Goal: Information Seeking & Learning: Learn about a topic

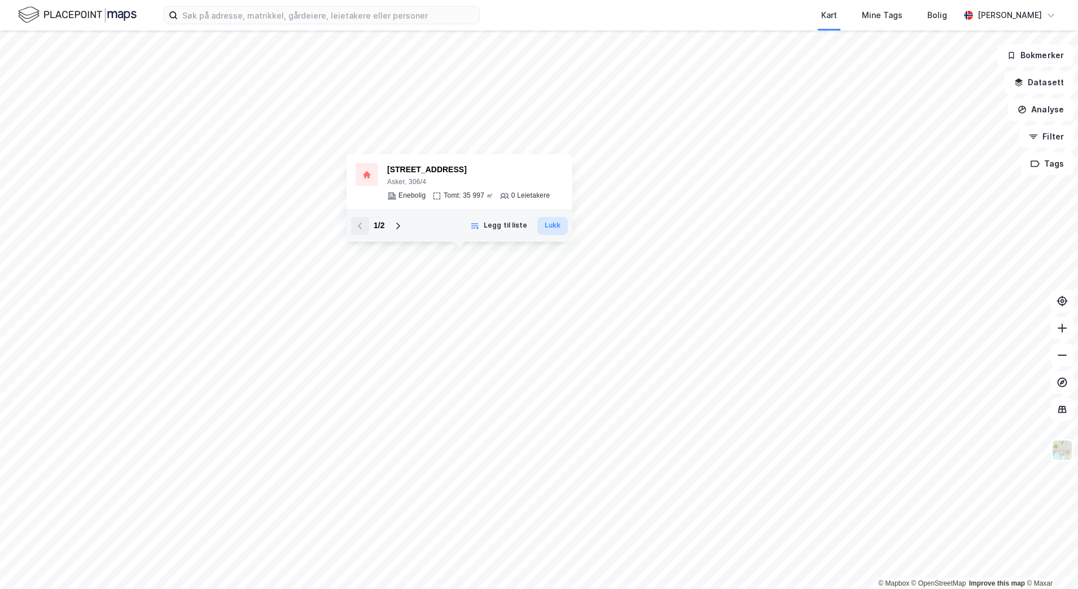
click at [553, 225] on button "Lukk" at bounding box center [552, 226] width 30 height 18
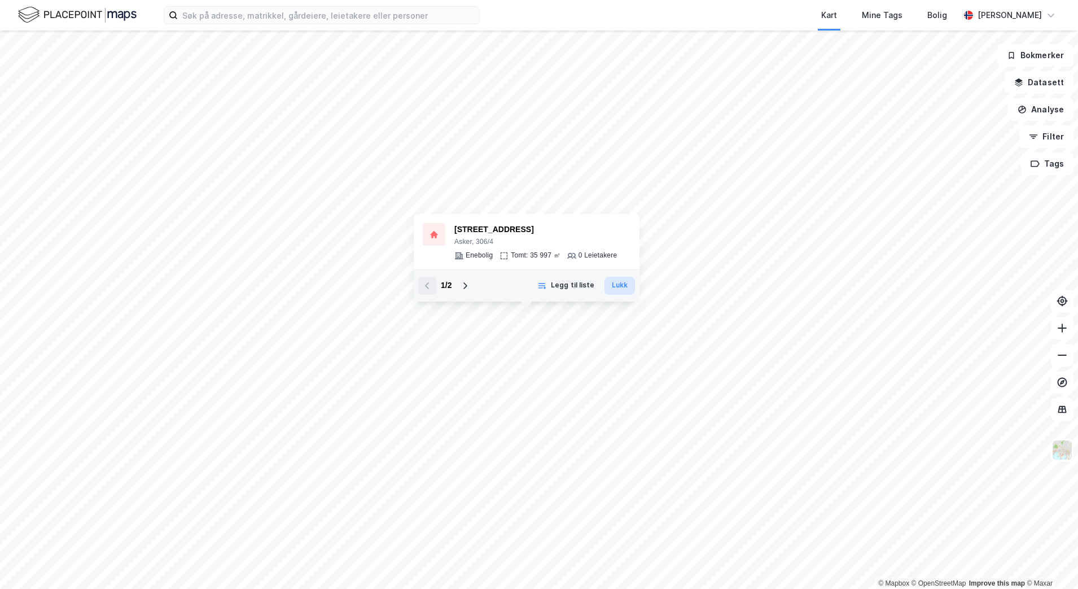
click at [617, 291] on button "Lukk" at bounding box center [619, 286] width 30 height 18
click at [652, 588] on html "Kart Mine Tags Bolig [PERSON_NAME] © Mapbox © OpenStreetMap Improve this map © …" at bounding box center [539, 294] width 1078 height 589
click at [541, 588] on html "Kart Mine Tags Bolig [PERSON_NAME] © Mapbox © OpenStreetMap Improve this map © …" at bounding box center [539, 294] width 1078 height 589
